Goal: Information Seeking & Learning: Learn about a topic

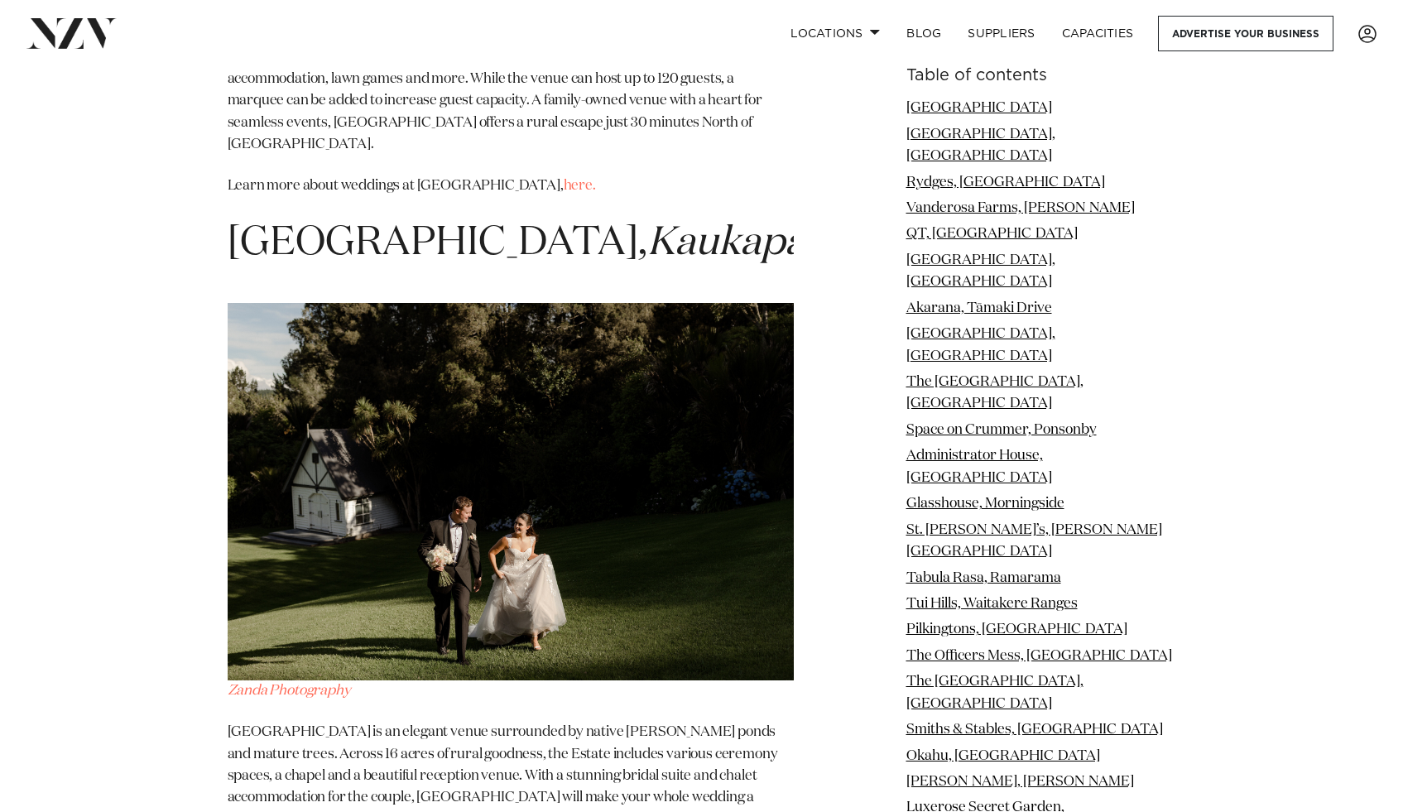
scroll to position [24835, 0]
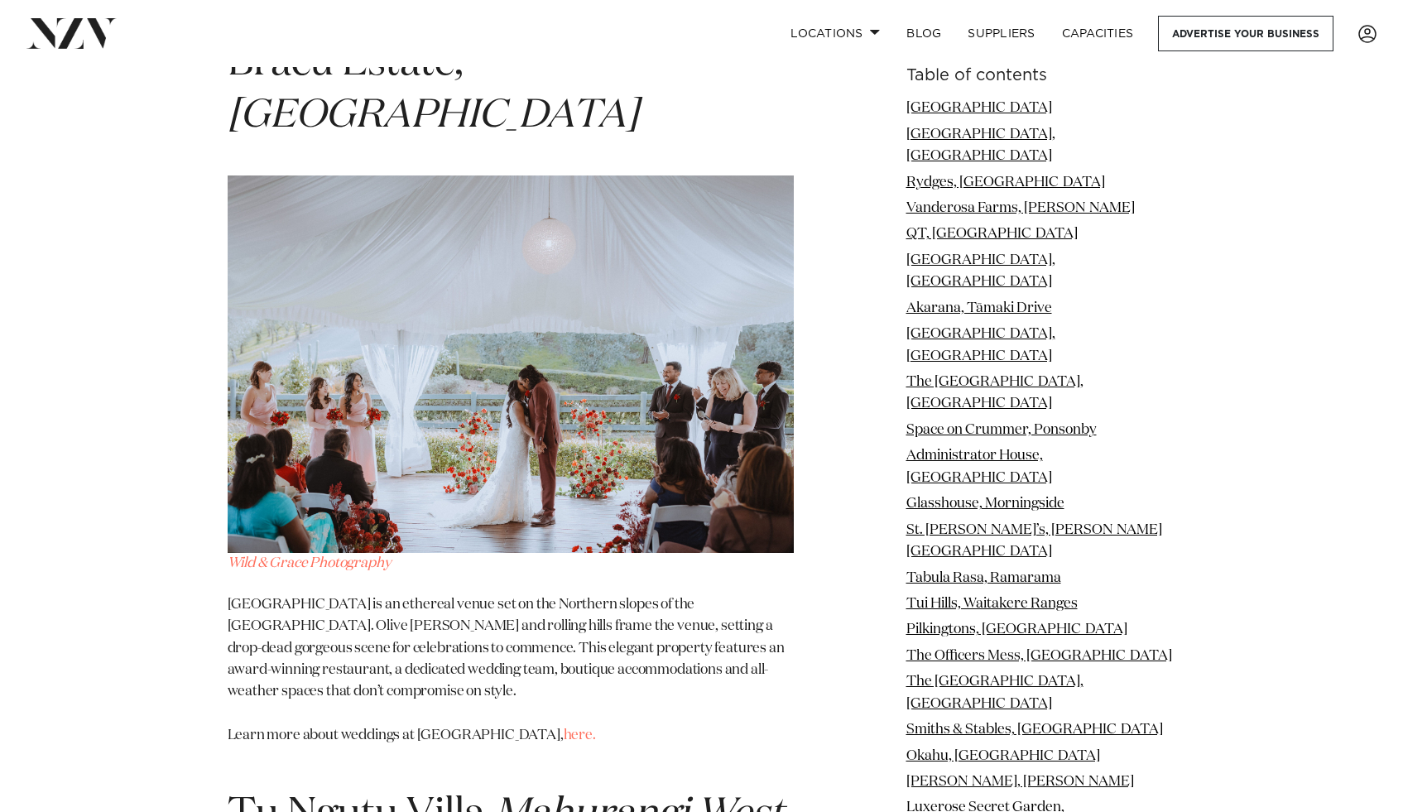
scroll to position [18784, 0]
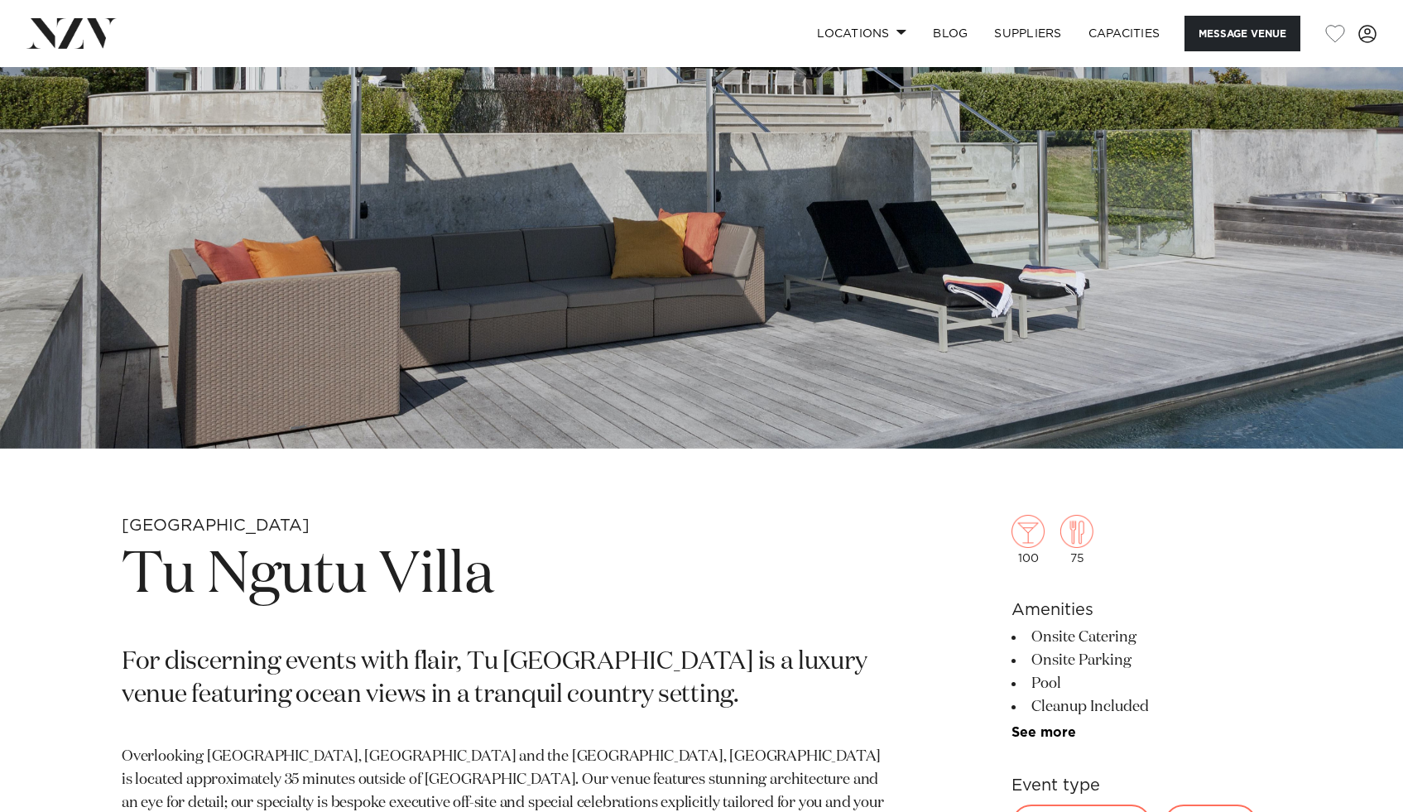
scroll to position [553, 0]
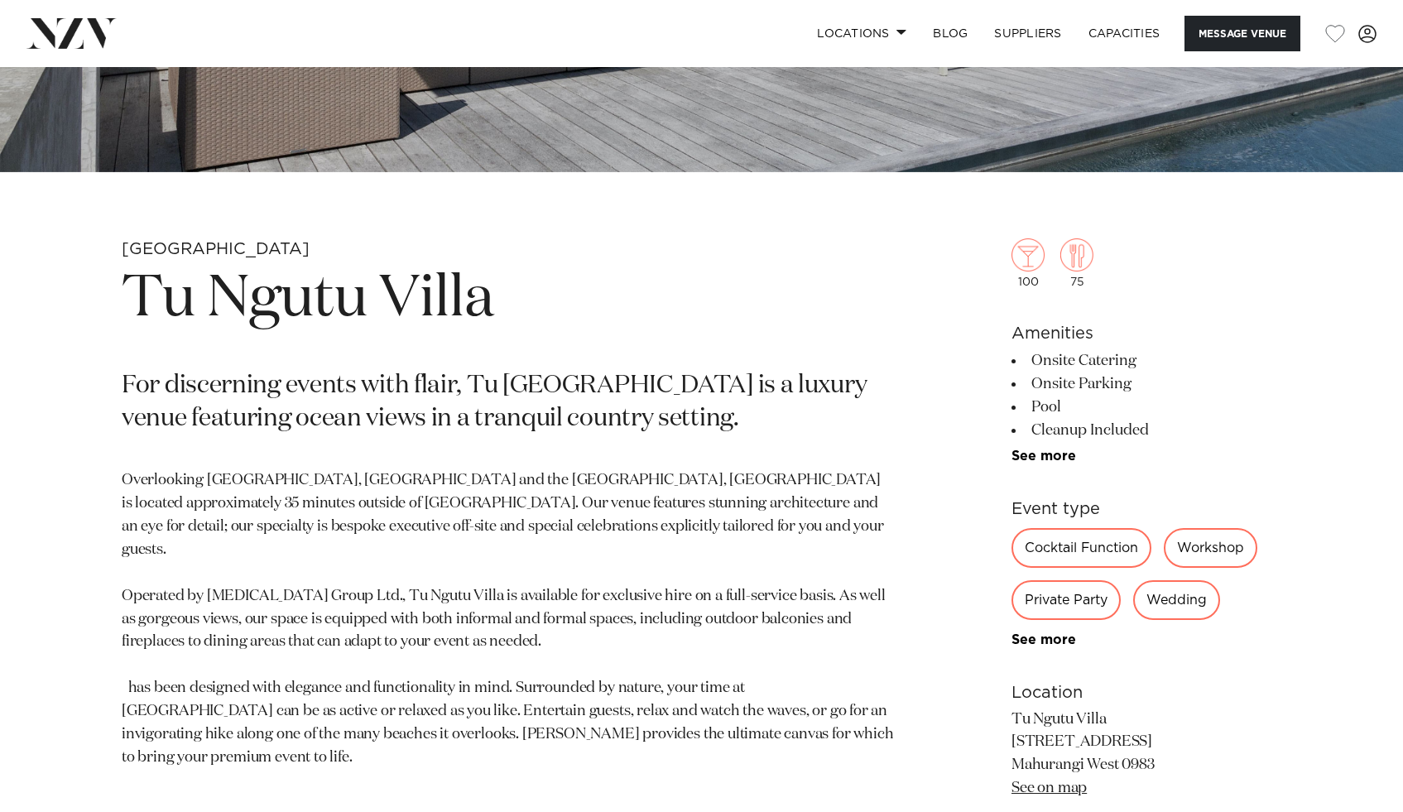
click at [1179, 602] on div "Wedding" at bounding box center [1176, 600] width 87 height 40
click at [1335, 678] on div "Auckland Tu Ngutu Villa For discerning events with flair, Tu Ngutu Villa is a l…" at bounding box center [701, 634] width 1376 height 793
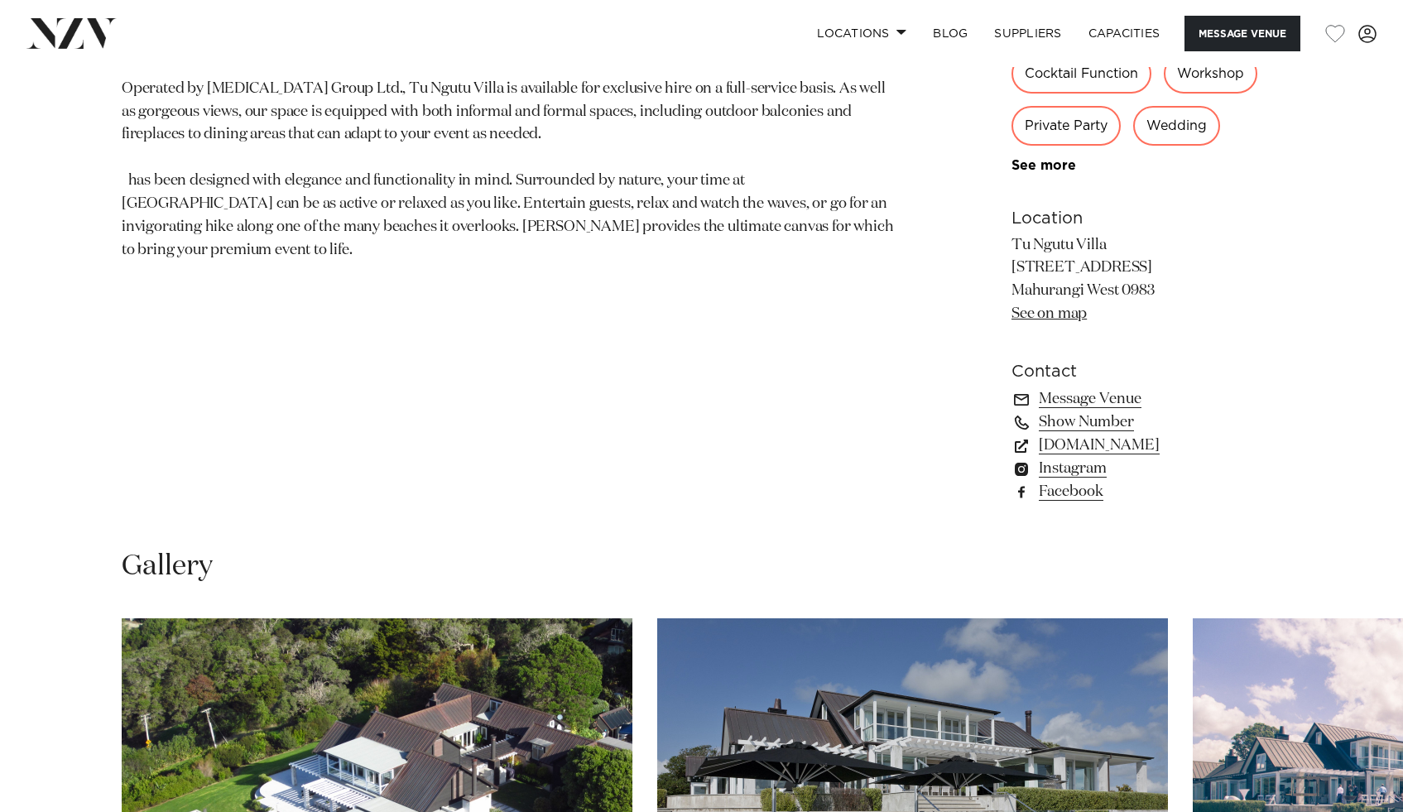
scroll to position [1049, 0]
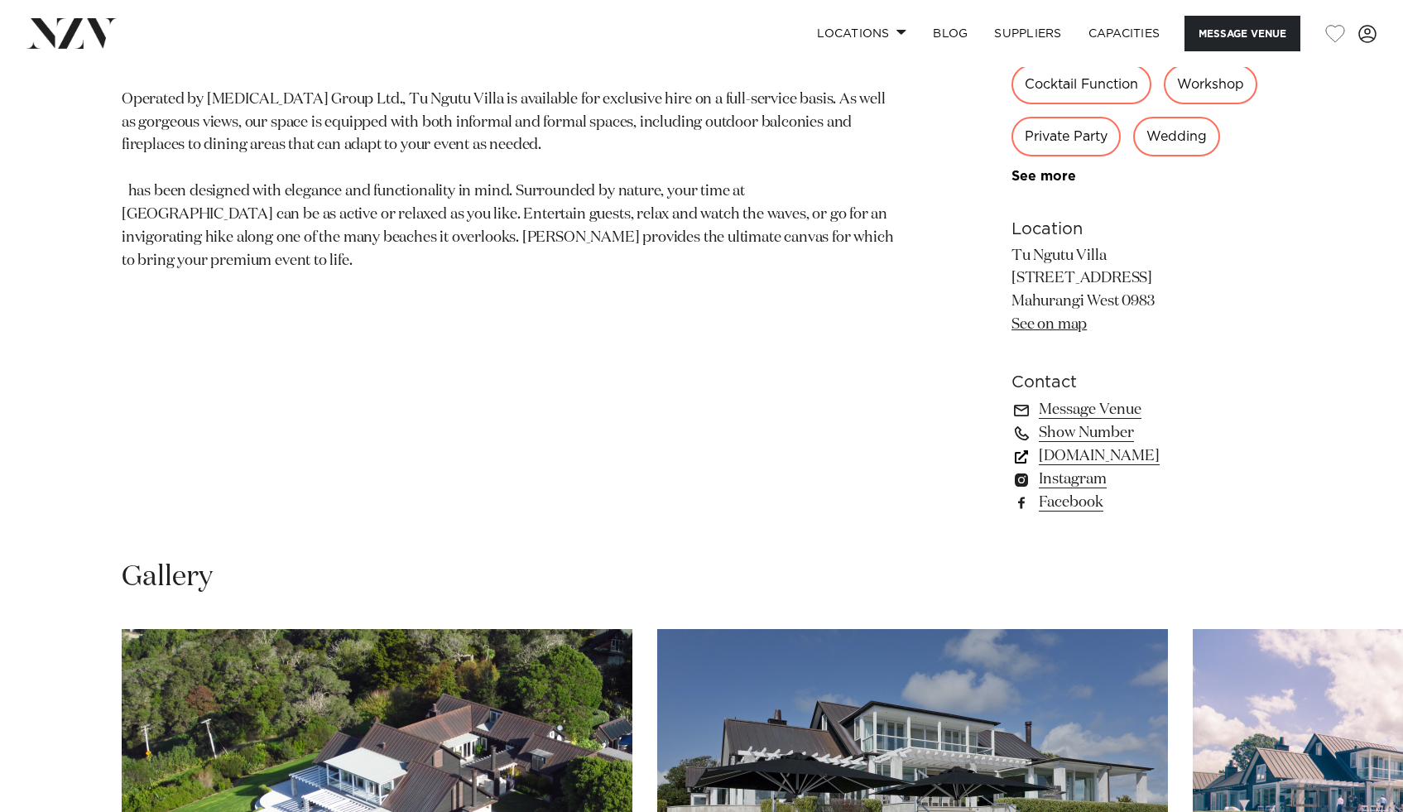
click at [1129, 459] on link "www.tungutuvilla.com" at bounding box center [1146, 455] width 270 height 23
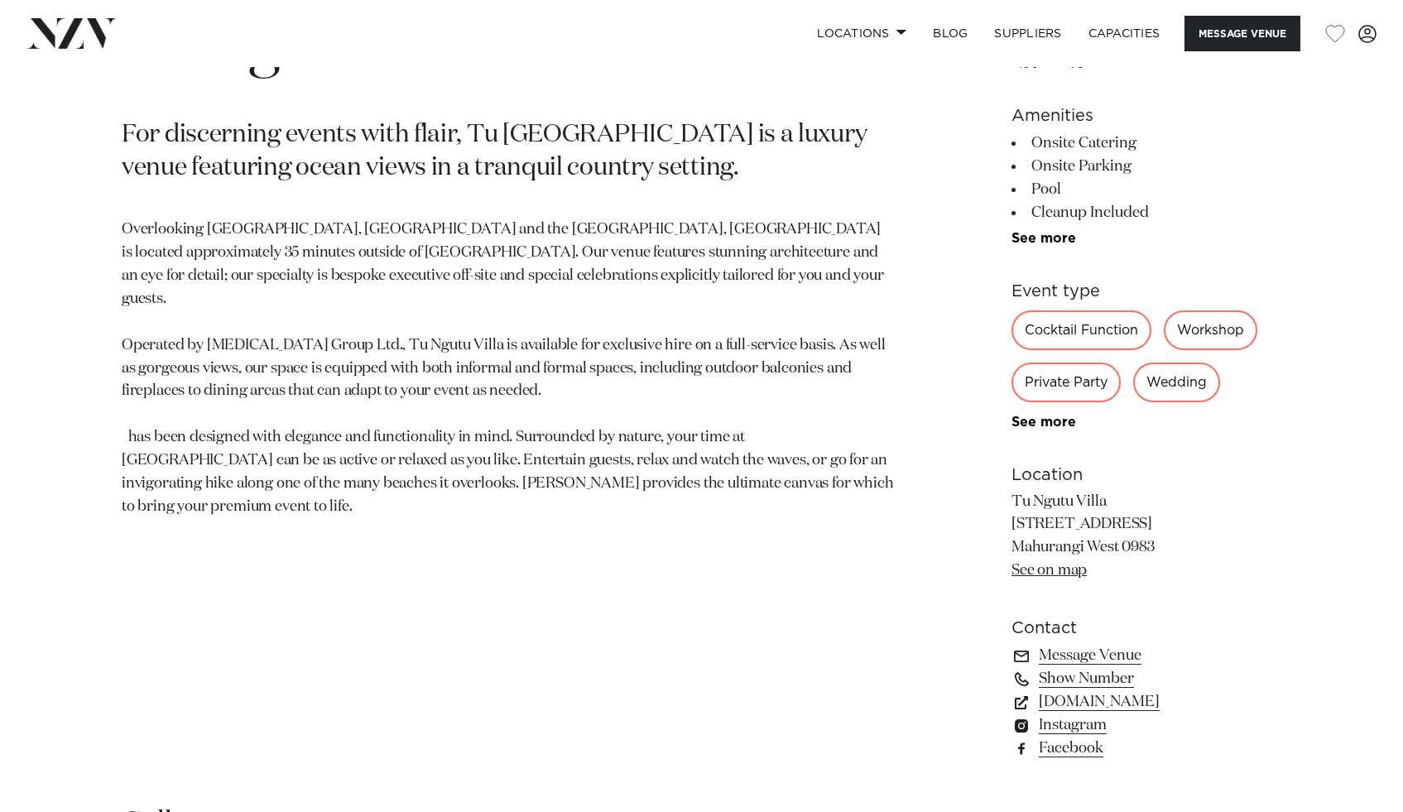
scroll to position [633, 0]
